Goal: Navigation & Orientation: Find specific page/section

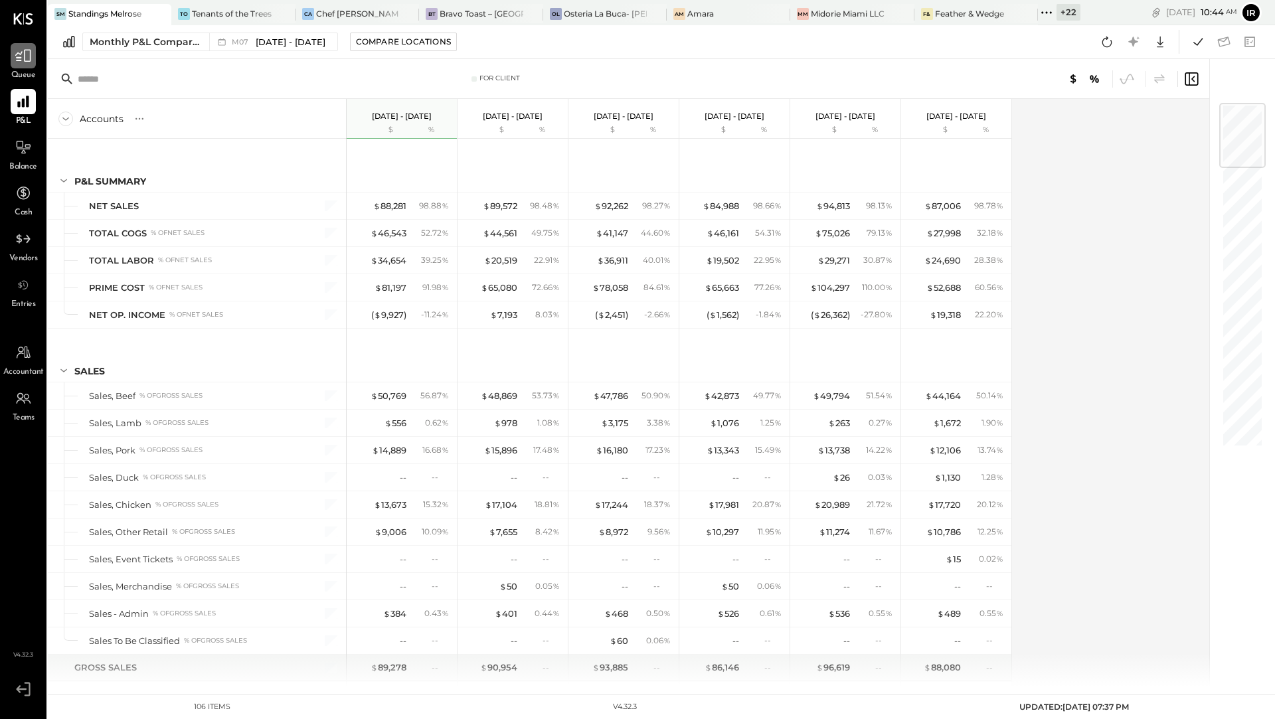
click at [31, 64] on icon at bounding box center [23, 55] width 17 height 17
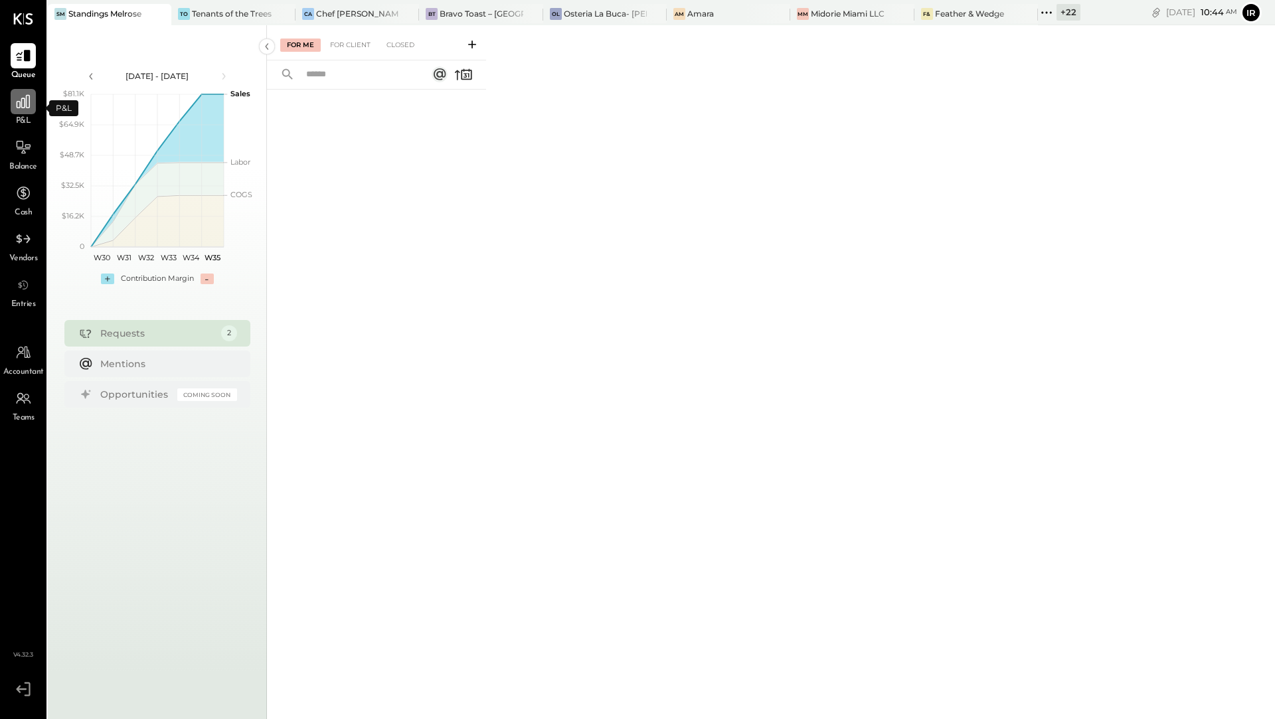
click at [22, 108] on icon at bounding box center [23, 101] width 13 height 13
